Goal: Information Seeking & Learning: Check status

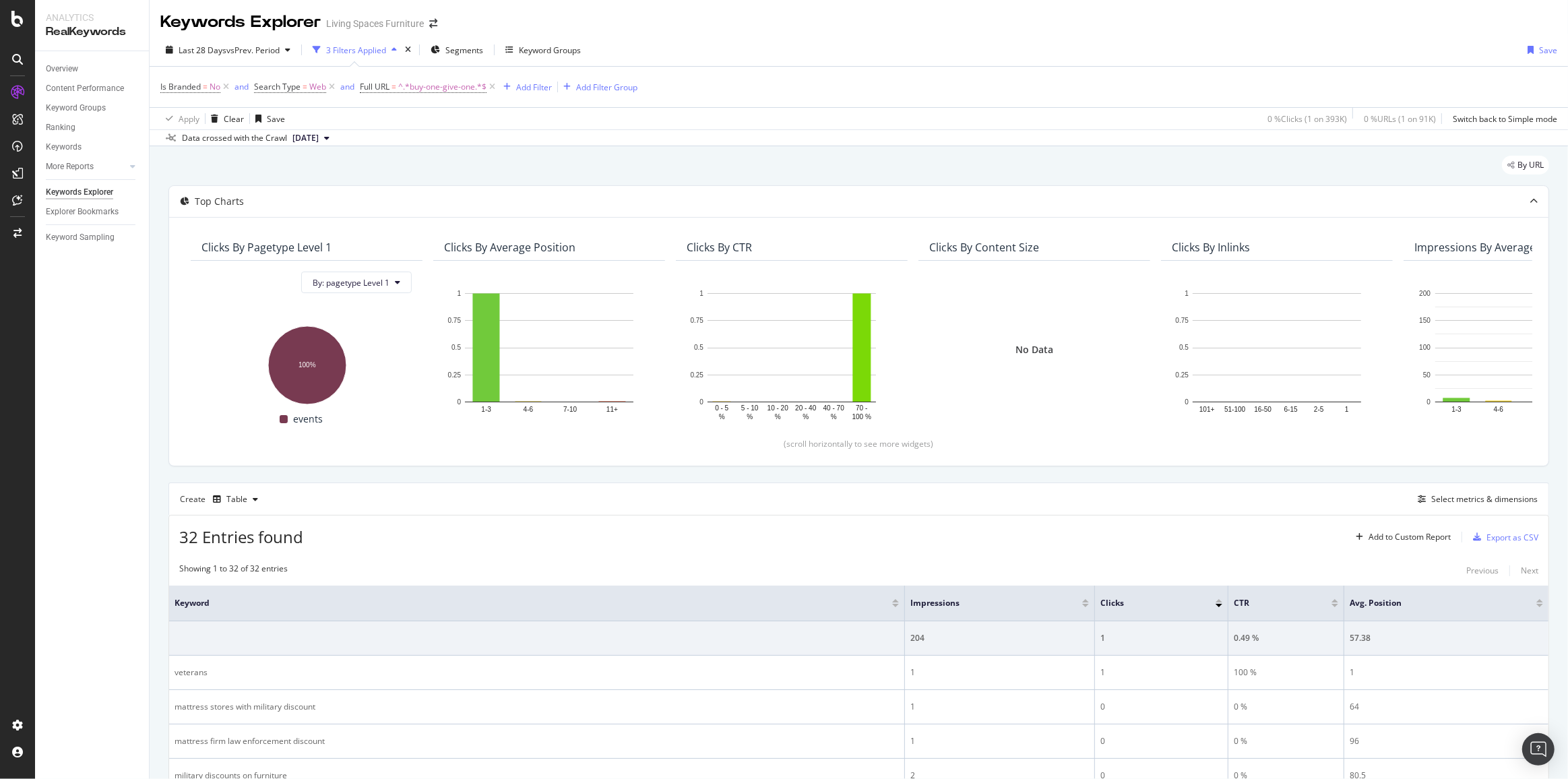
scroll to position [306, 0]
